Goal: Book appointment/travel/reservation

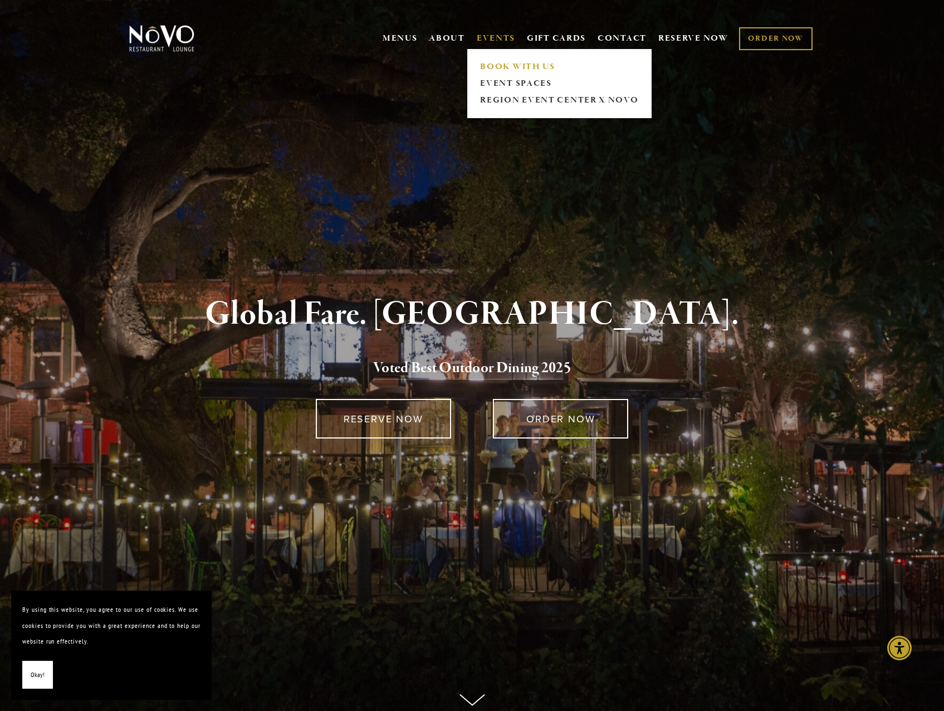
click at [488, 60] on link "BOOK WITH US" at bounding box center [559, 67] width 165 height 17
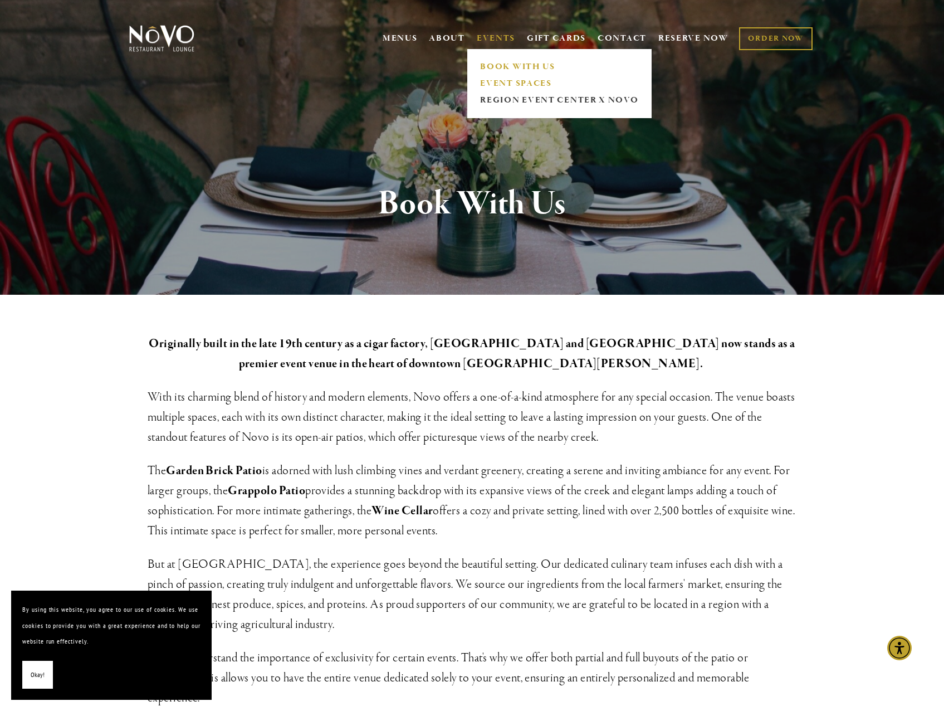
click at [490, 79] on link "EVENT SPACES" at bounding box center [559, 83] width 165 height 17
